Goal: Transaction & Acquisition: Purchase product/service

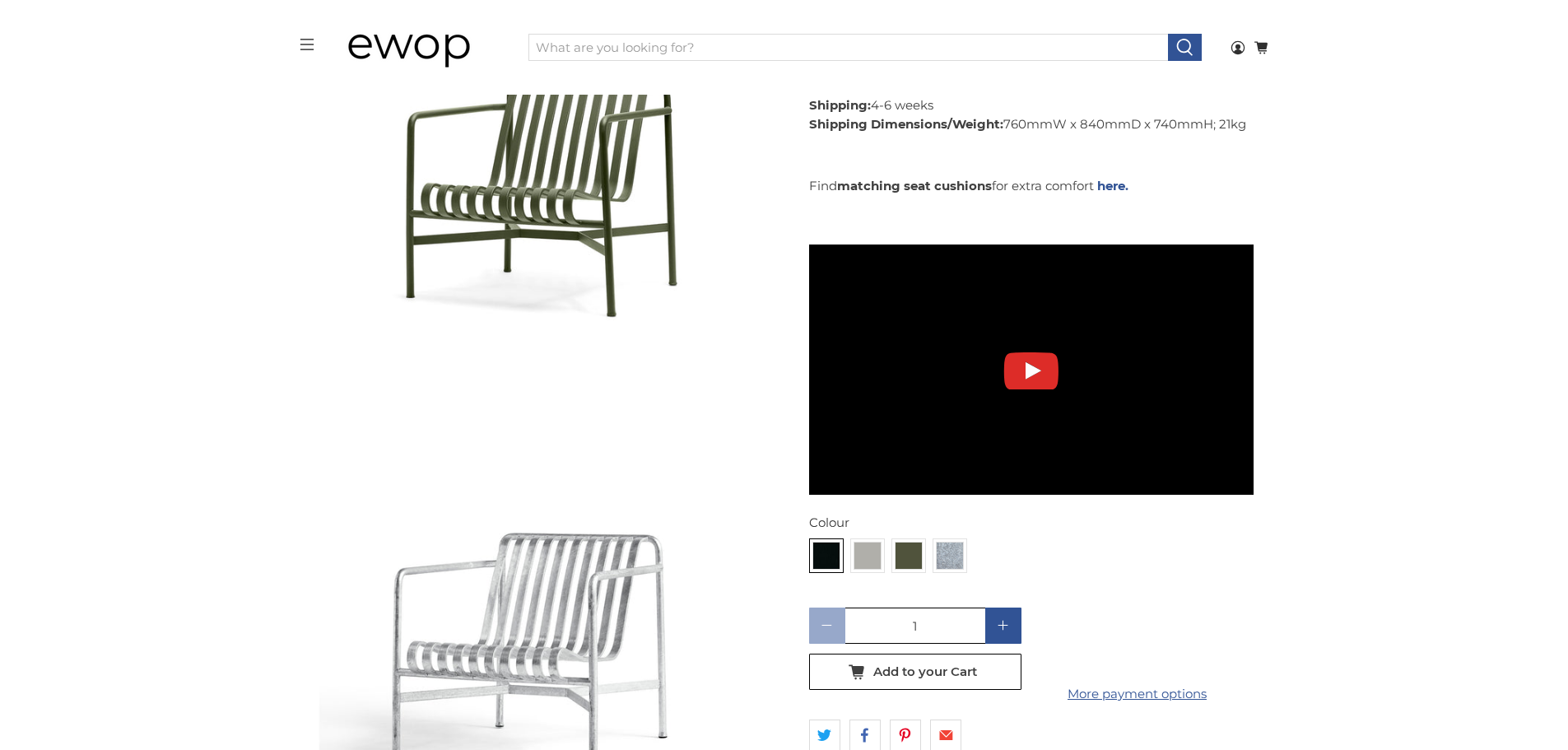
scroll to position [1238, 0]
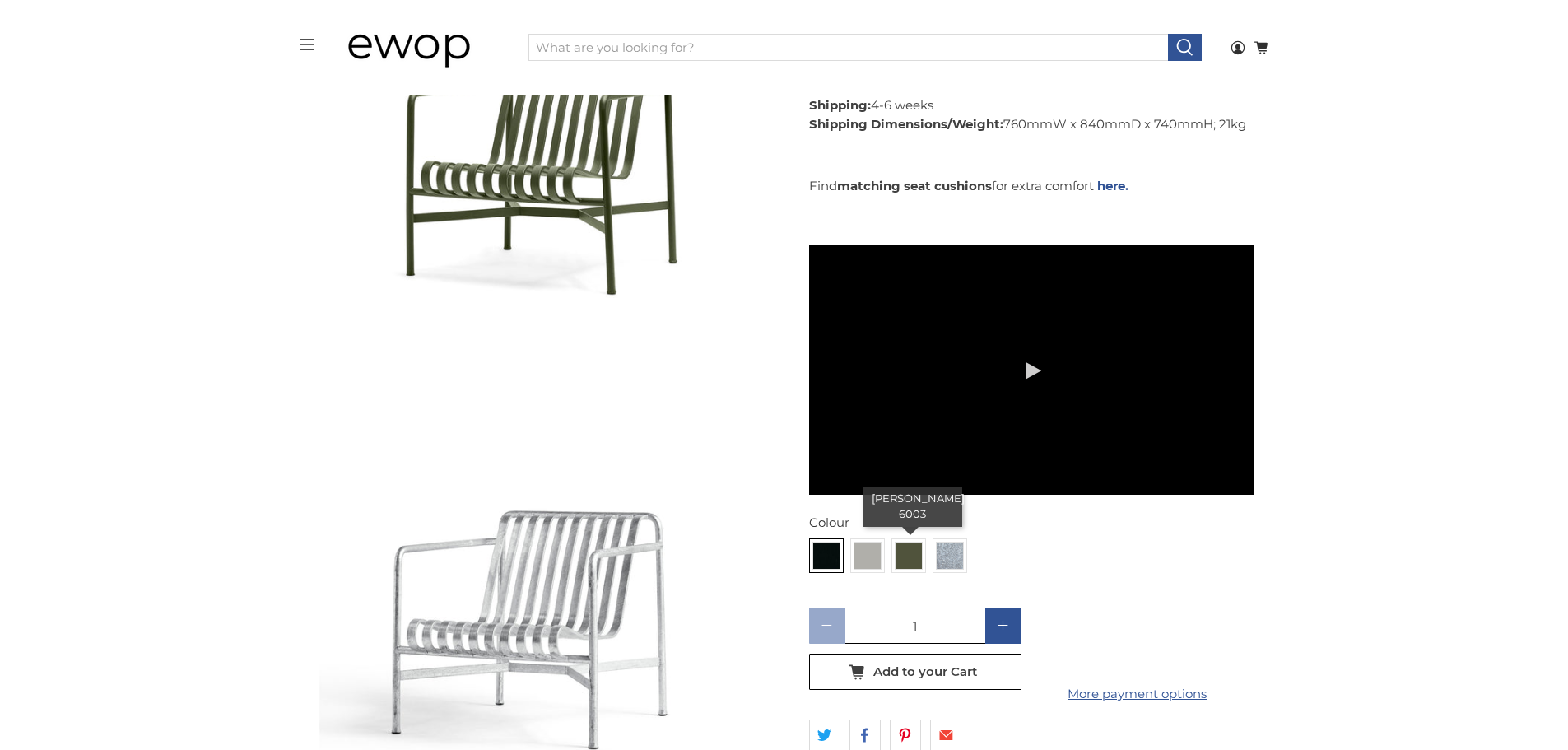
click at [914, 542] on img at bounding box center [908, 555] width 26 height 26
click at [0, 0] on input "radio" at bounding box center [0, 0] width 0 height 0
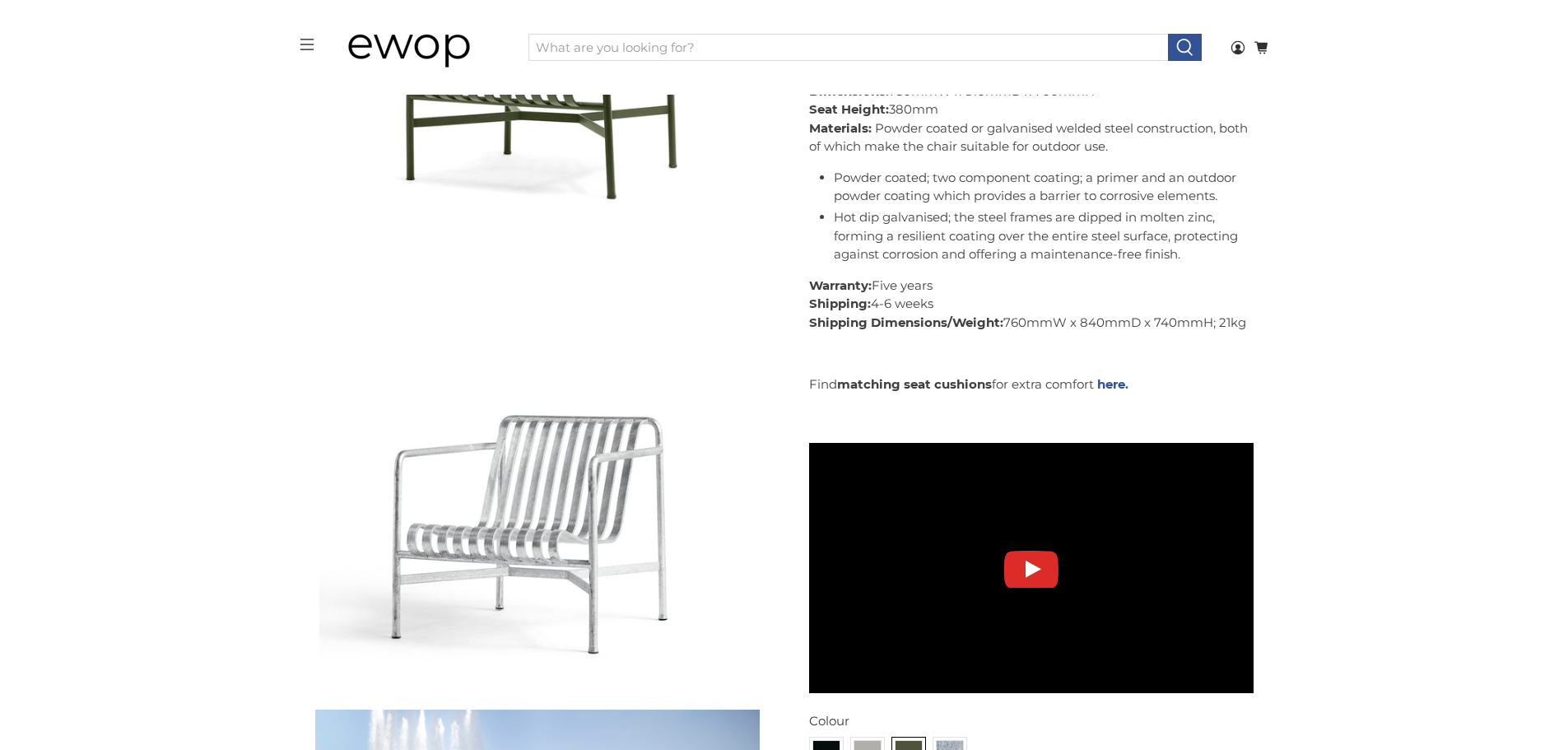
scroll to position [1355, 0]
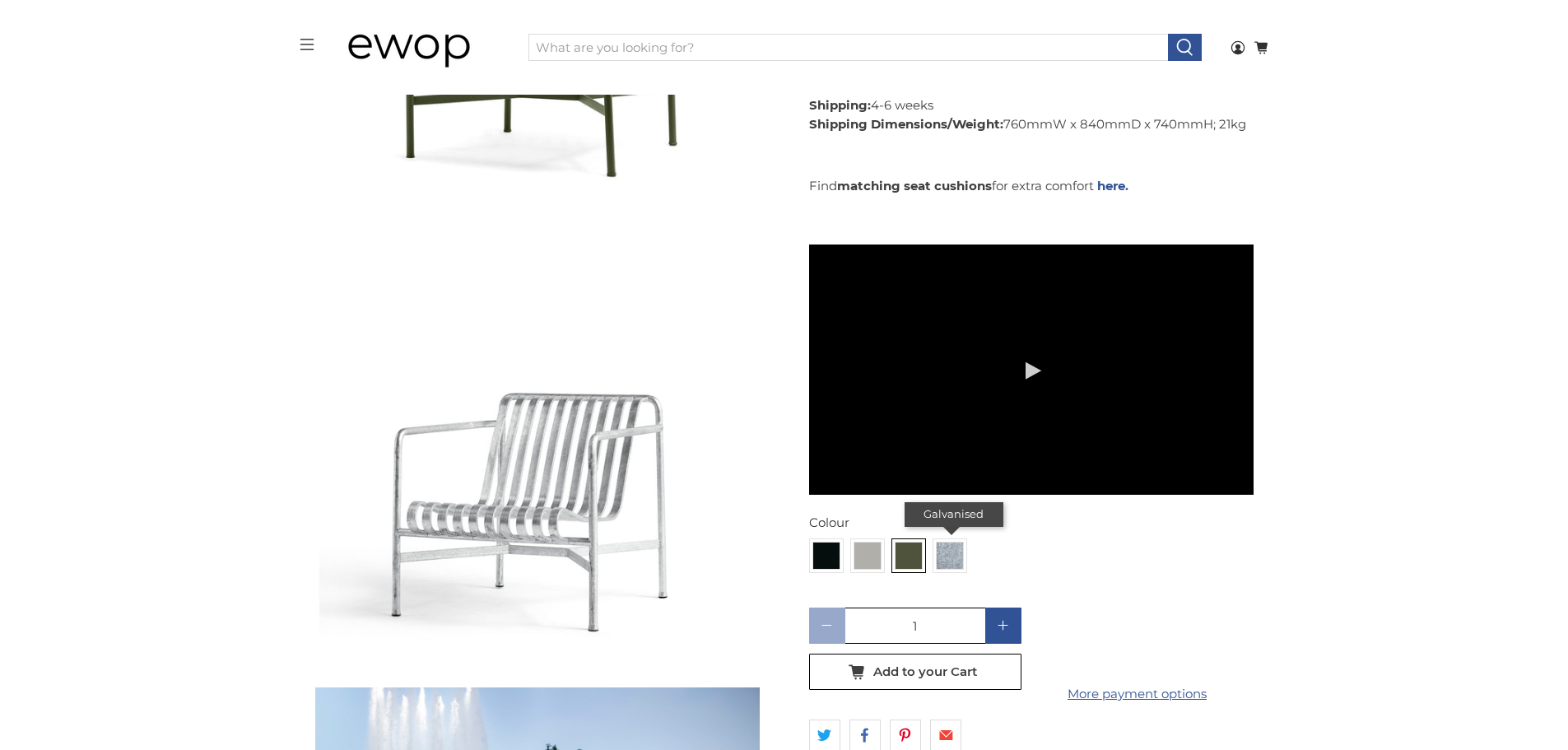
click at [947, 542] on img at bounding box center [949, 555] width 26 height 26
click at [0, 0] on input "radio" at bounding box center [0, 0] width 0 height 0
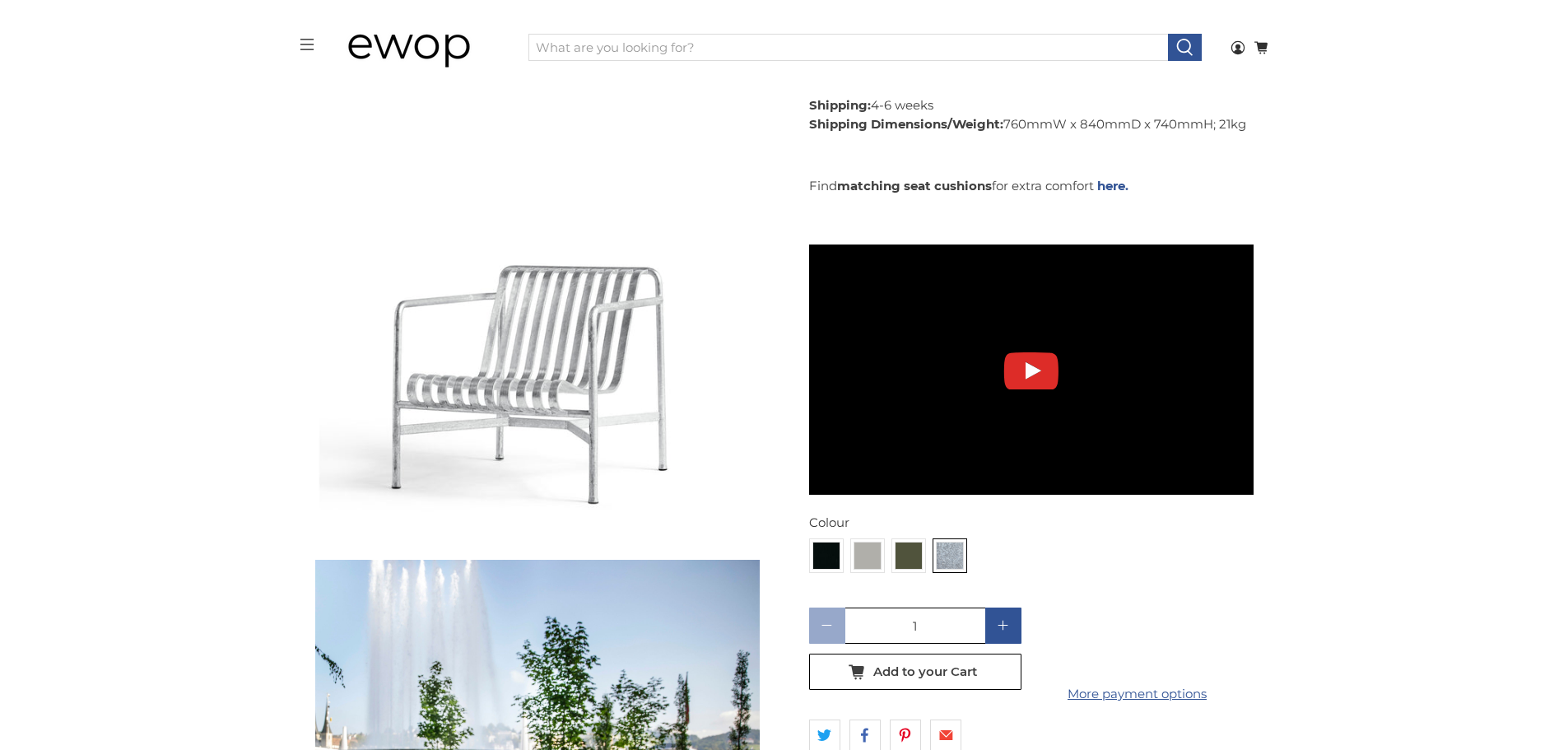
scroll to position [1486, 0]
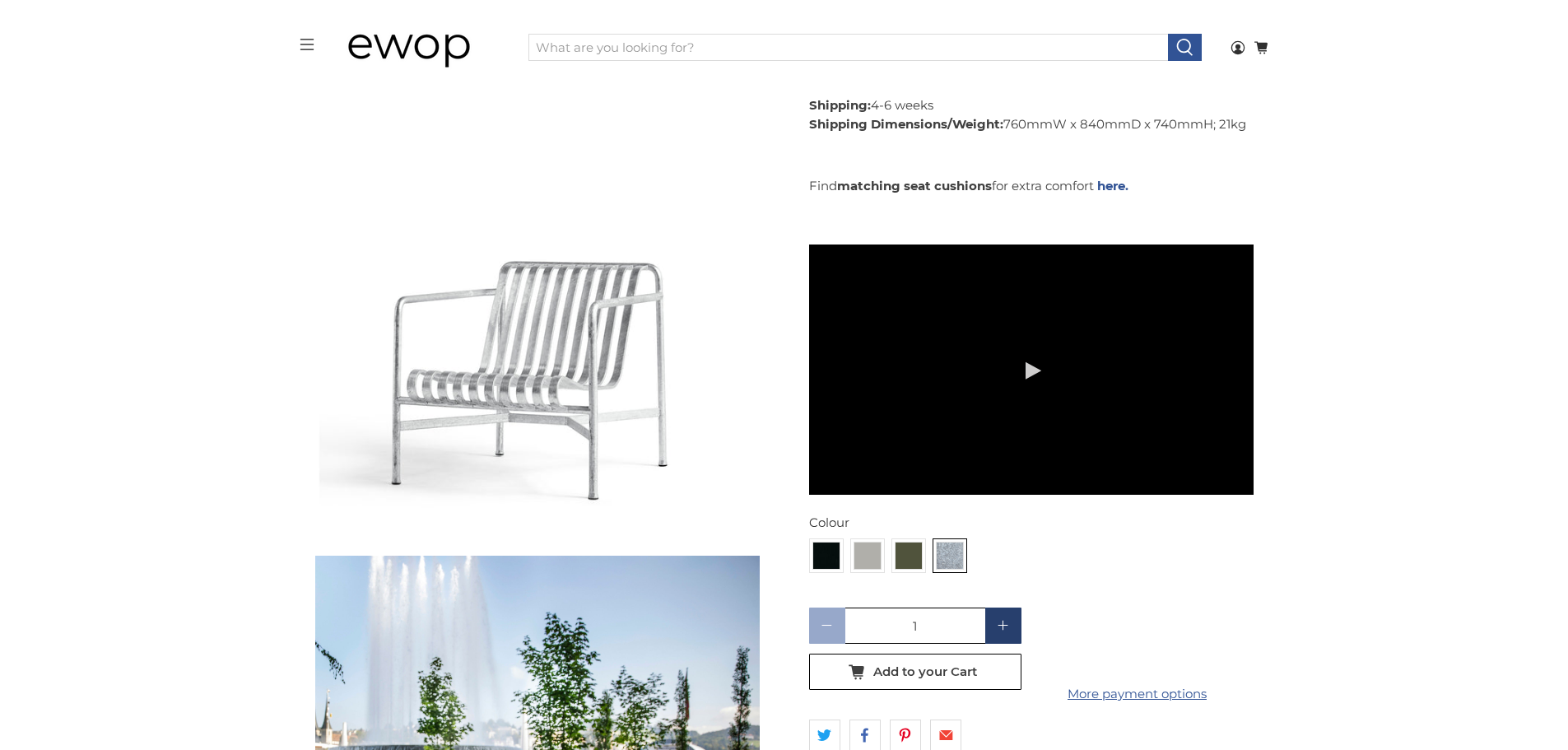
click at [1005, 616] on span at bounding box center [1003, 626] width 19 height 19
type input "2"
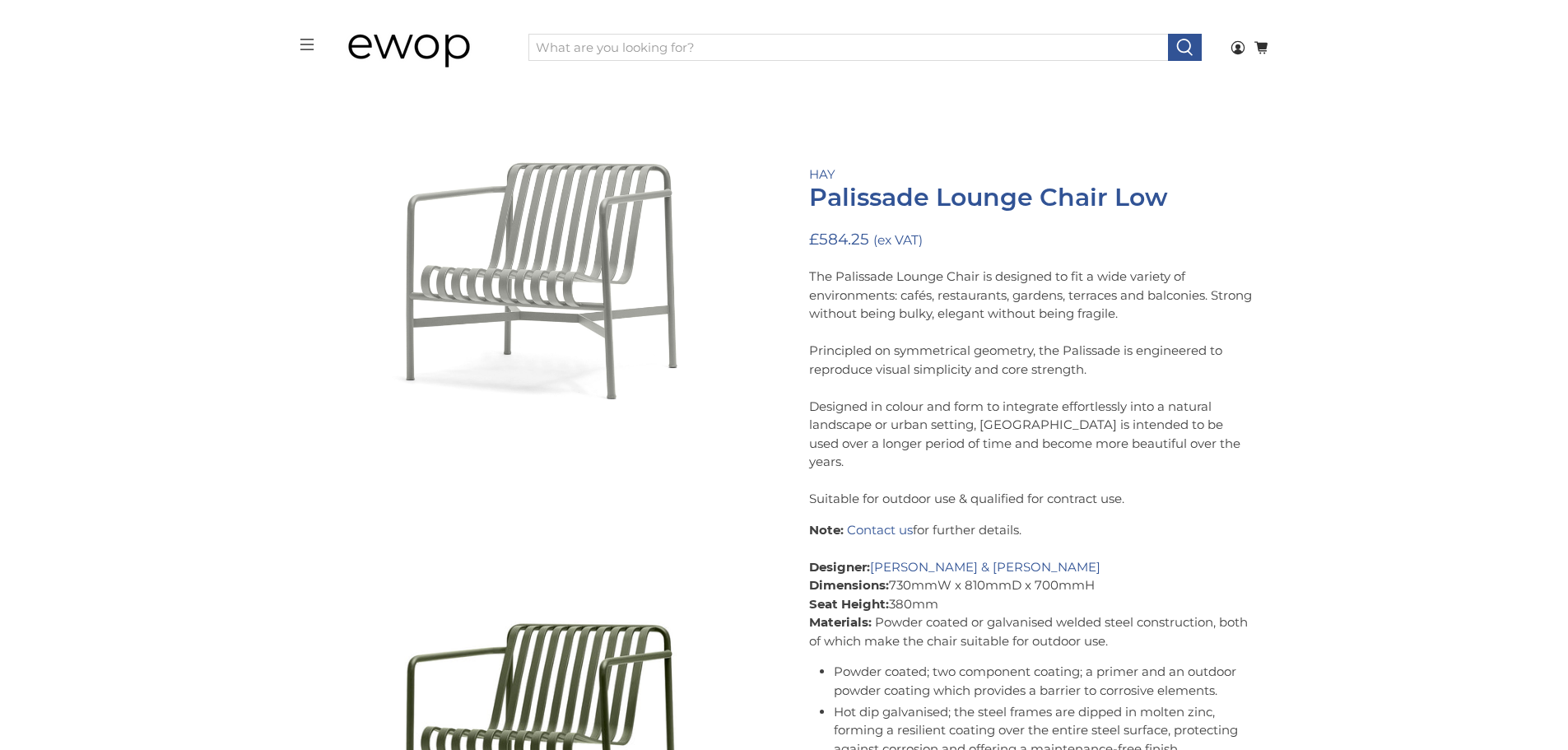
scroll to position [664, 0]
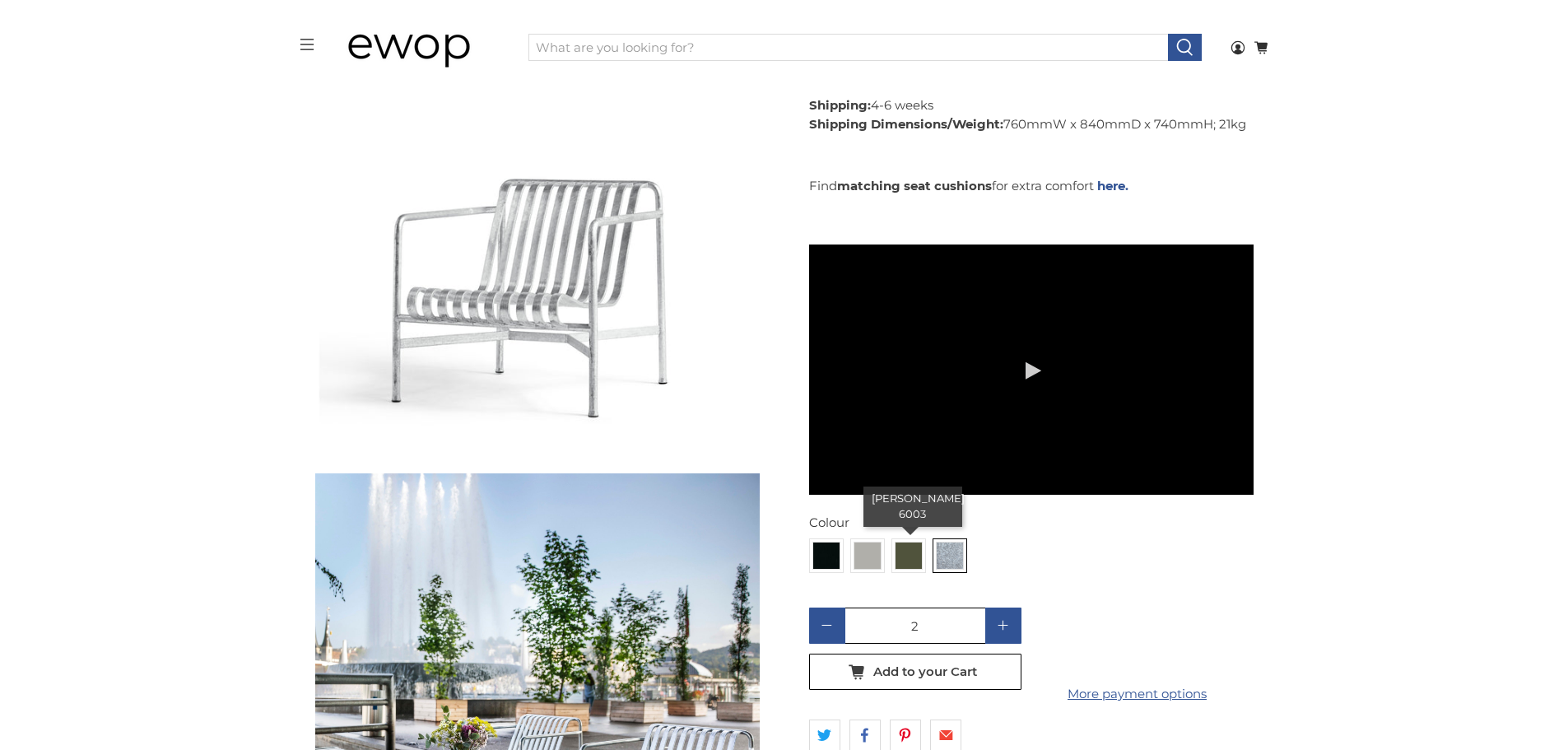
click at [903, 542] on img at bounding box center [908, 555] width 26 height 26
click at [0, 0] on input "radio" at bounding box center [0, 0] width 0 height 0
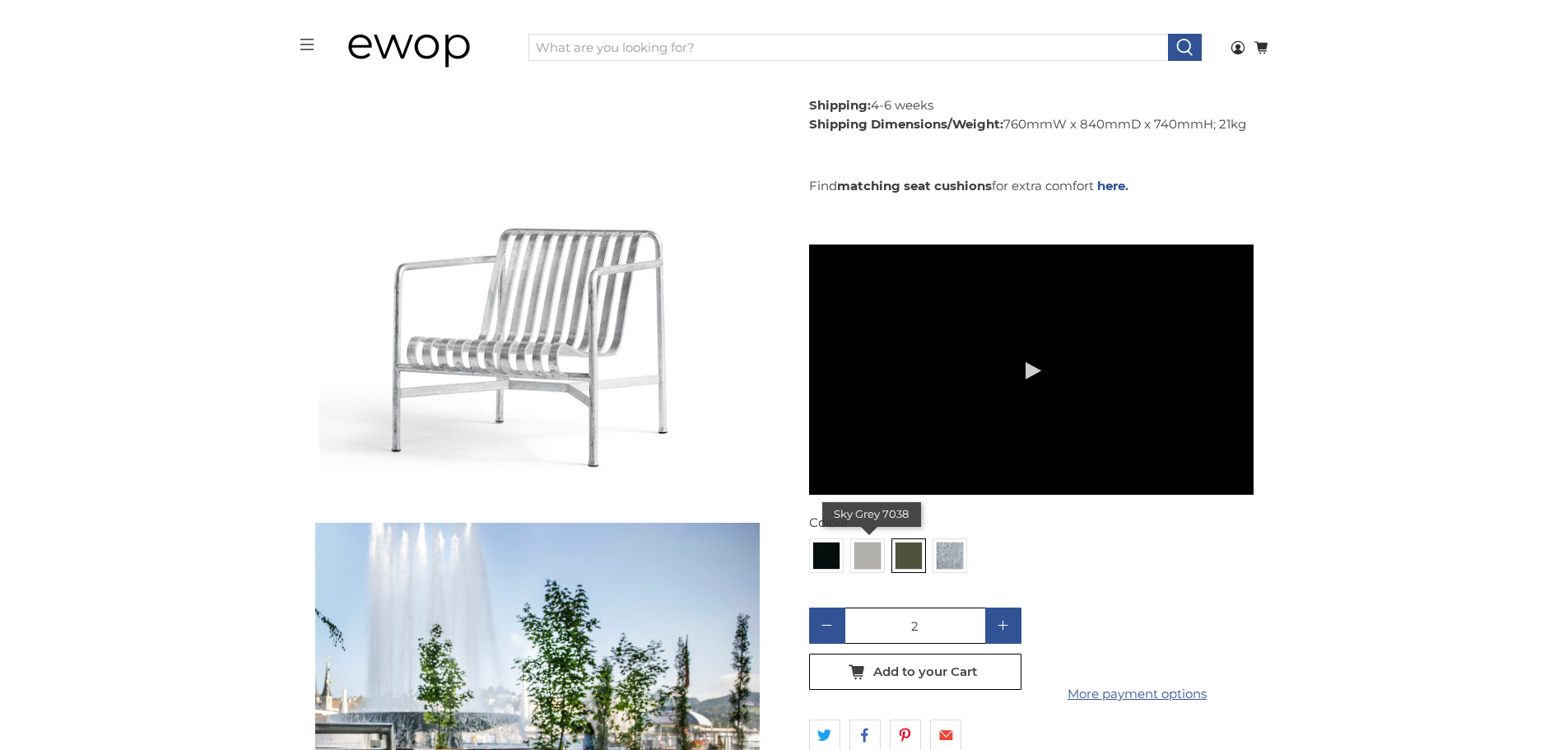
click at [873, 542] on img at bounding box center [866, 555] width 26 height 26
click at [0, 0] on input "radio" at bounding box center [0, 0] width 0 height 0
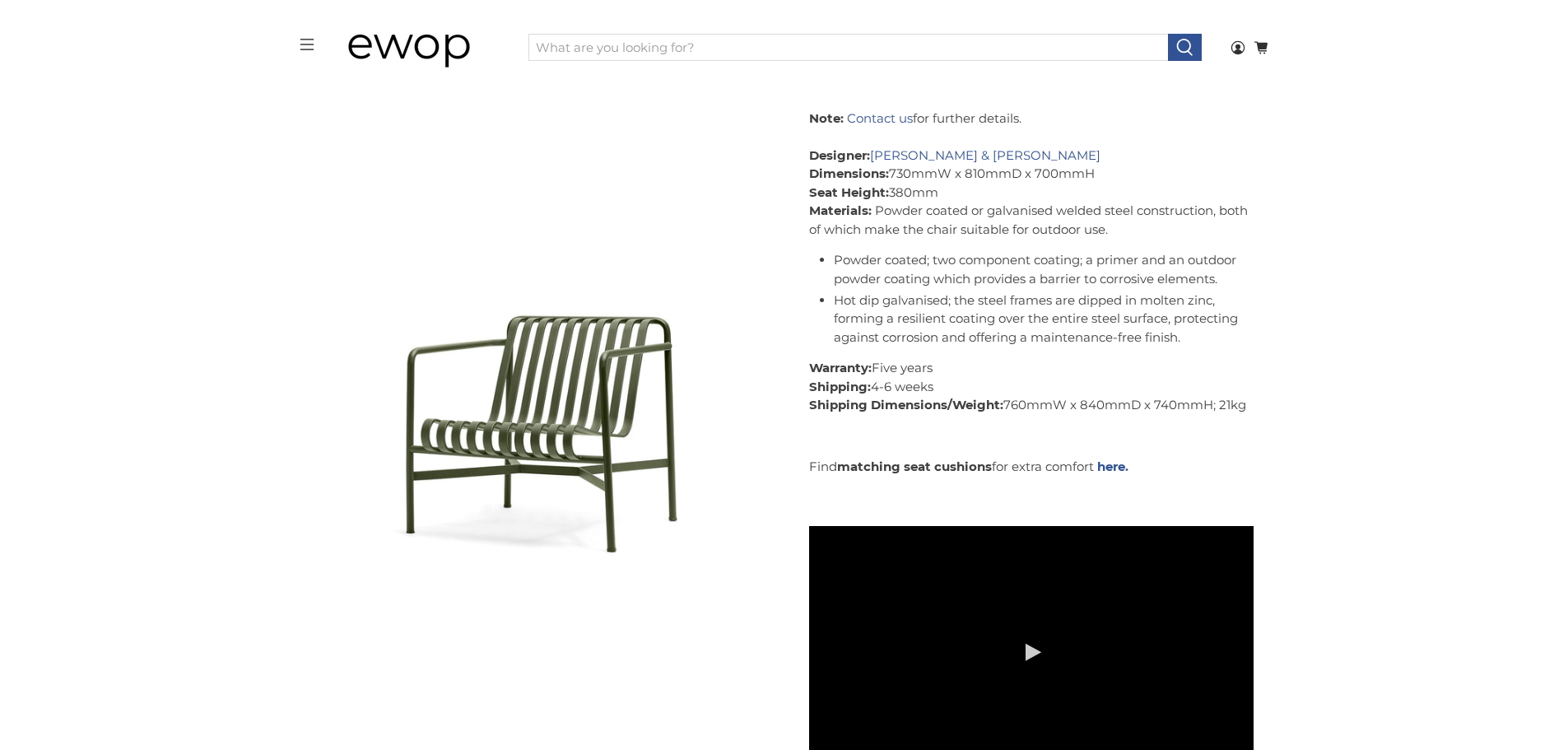
scroll to position [1306, 0]
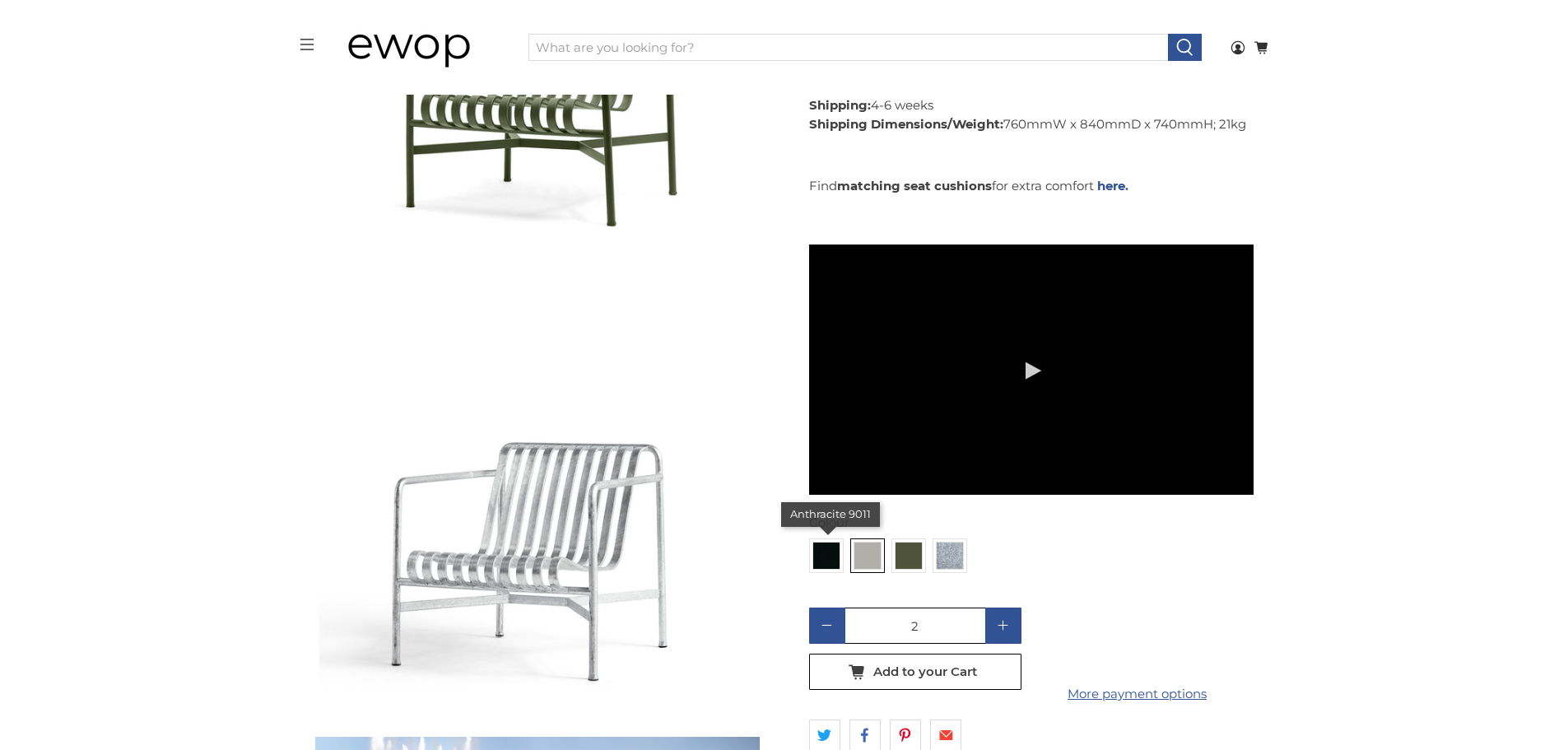
click at [815, 542] on img at bounding box center [826, 555] width 26 height 26
click at [0, 0] on input "radio" at bounding box center [0, 0] width 0 height 0
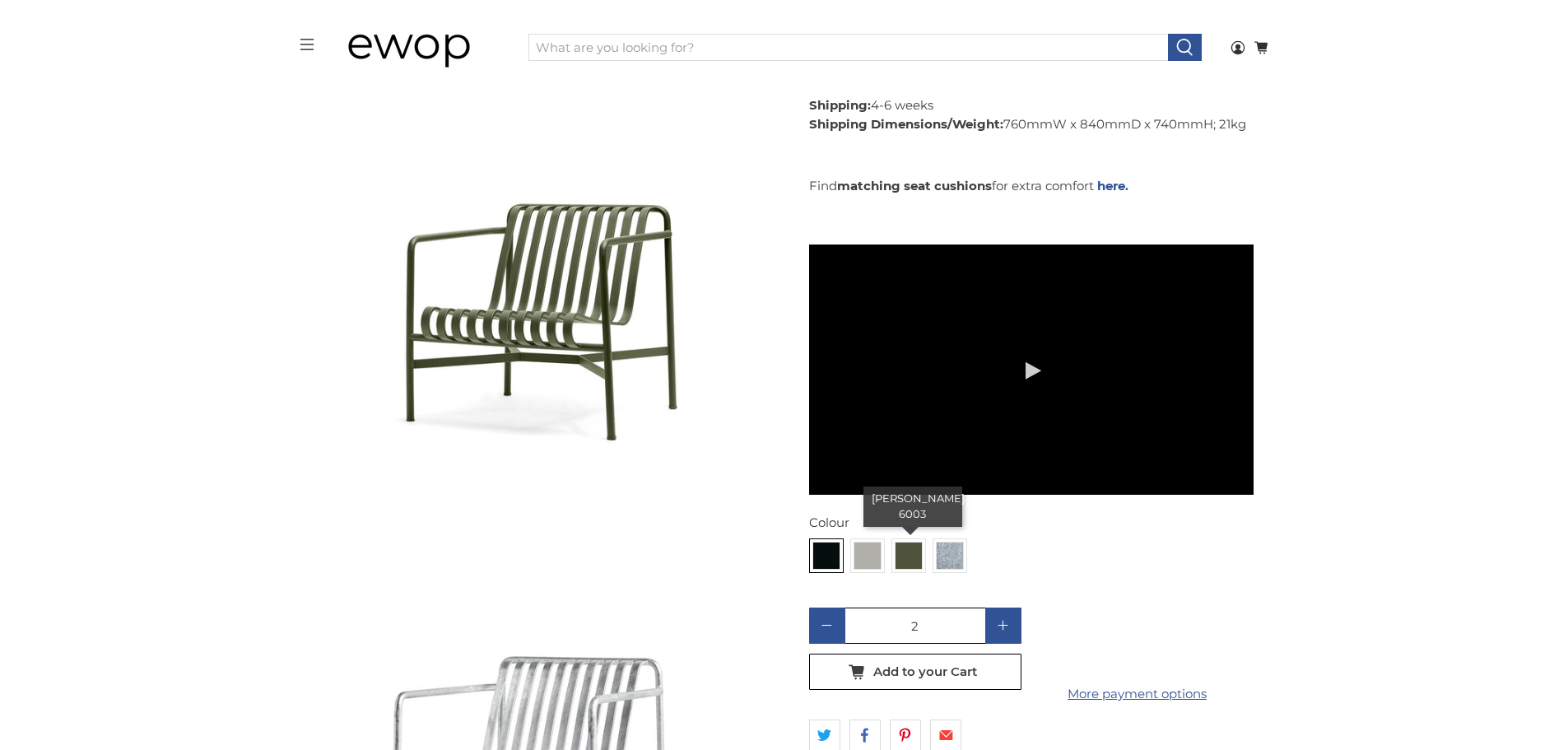
click at [903, 542] on img at bounding box center [908, 555] width 26 height 26
click at [0, 0] on input "radio" at bounding box center [0, 0] width 0 height 0
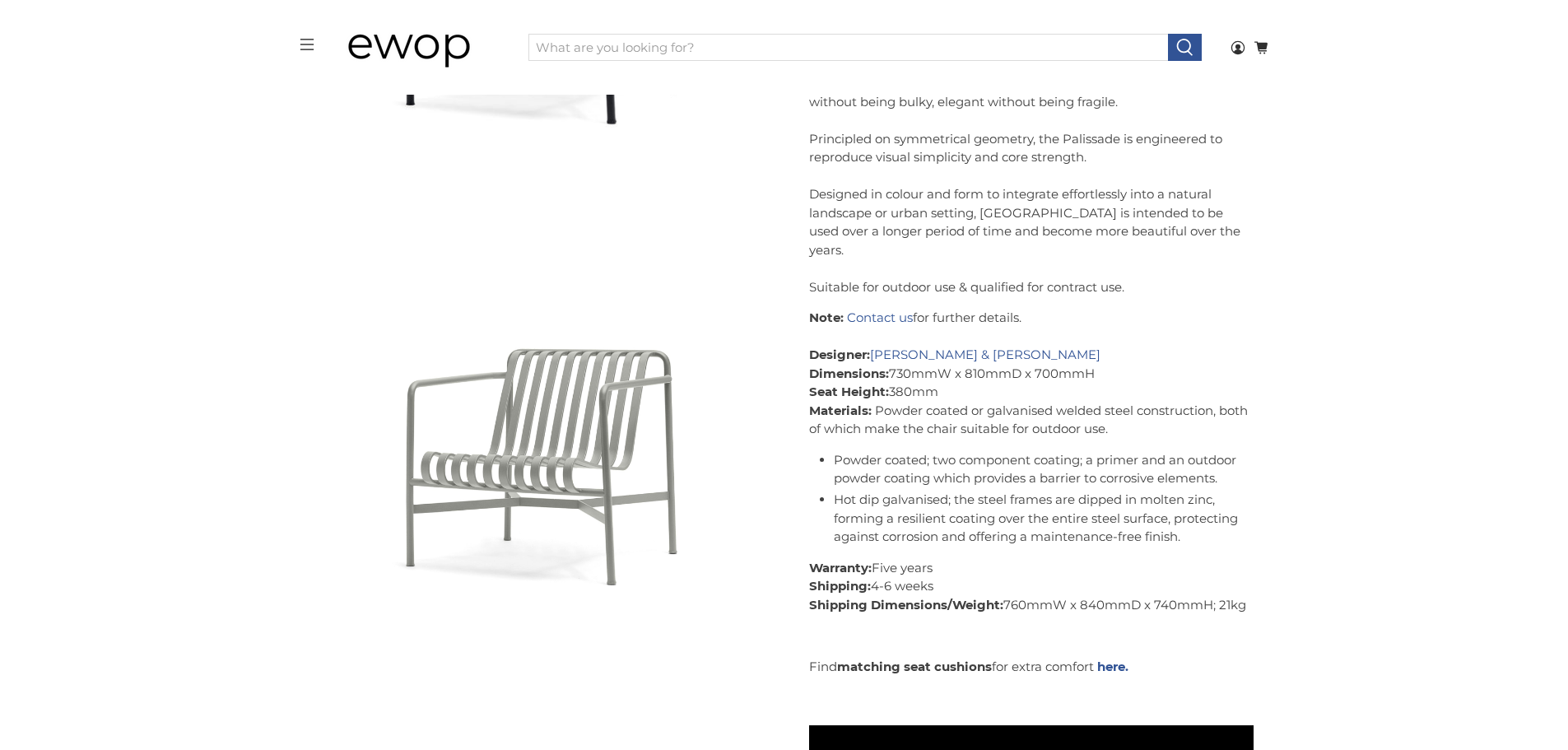
scroll to position [368, 0]
